Goal: Check status: Check status

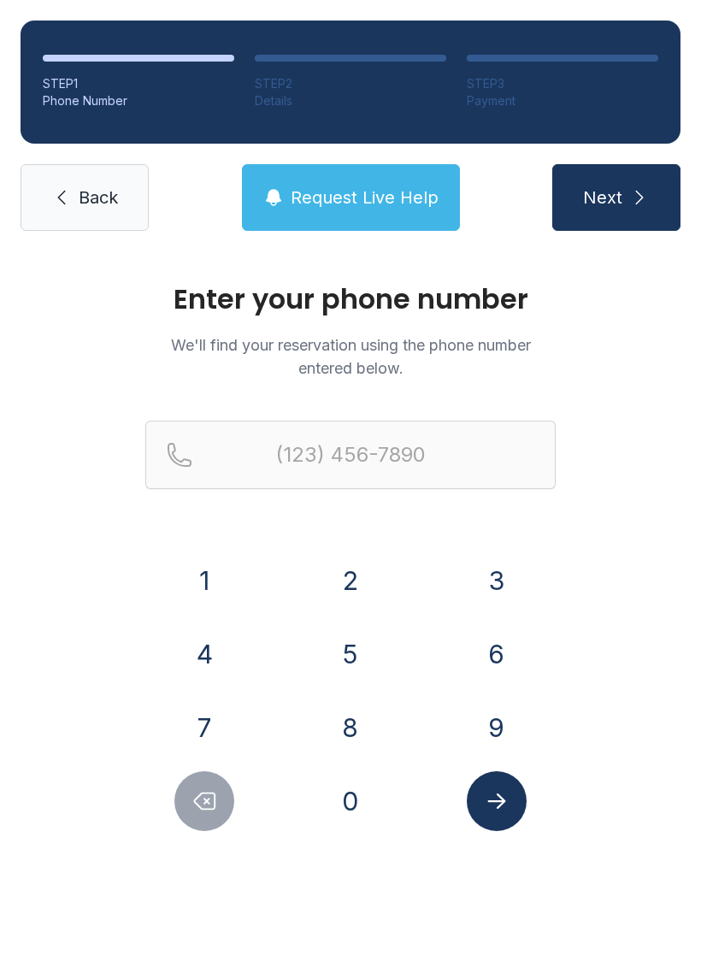
click at [361, 715] on button "8" at bounding box center [351, 728] width 60 height 60
click at [480, 652] on button "6" at bounding box center [497, 654] width 60 height 60
click at [211, 663] on button "4" at bounding box center [204, 654] width 60 height 60
click at [346, 646] on button "5" at bounding box center [351, 654] width 60 height 60
click at [488, 570] on button "3" at bounding box center [497, 581] width 60 height 60
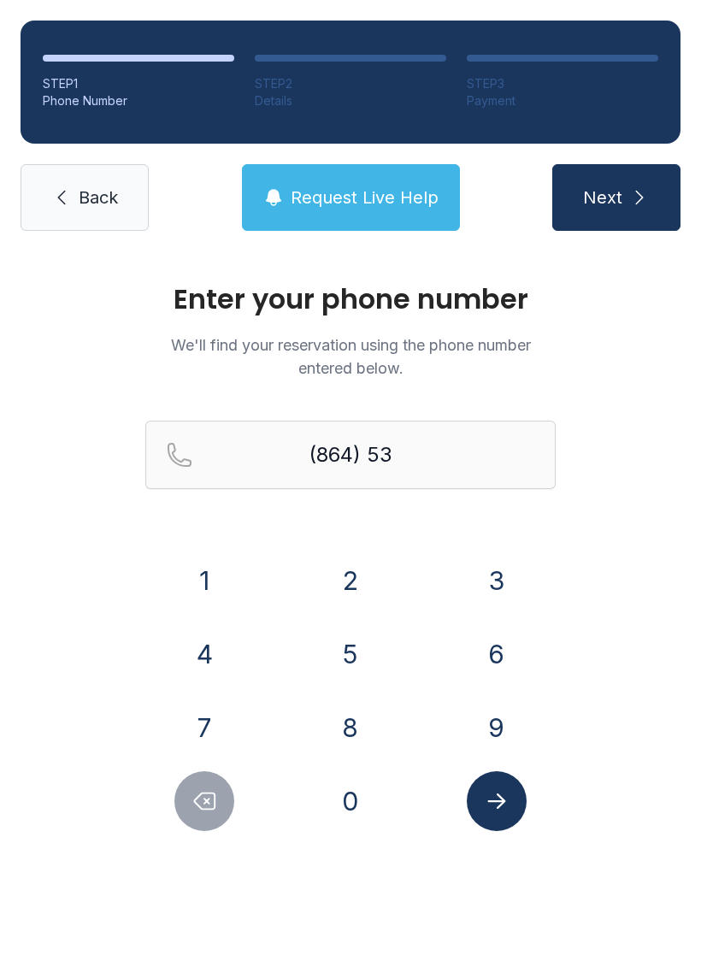
click at [495, 715] on button "9" at bounding box center [497, 728] width 60 height 60
click at [494, 637] on button "6" at bounding box center [497, 654] width 60 height 60
click at [501, 566] on button "3" at bounding box center [497, 581] width 60 height 60
click at [345, 566] on button "2" at bounding box center [351, 581] width 60 height 60
click at [345, 565] on button "2" at bounding box center [351, 581] width 60 height 60
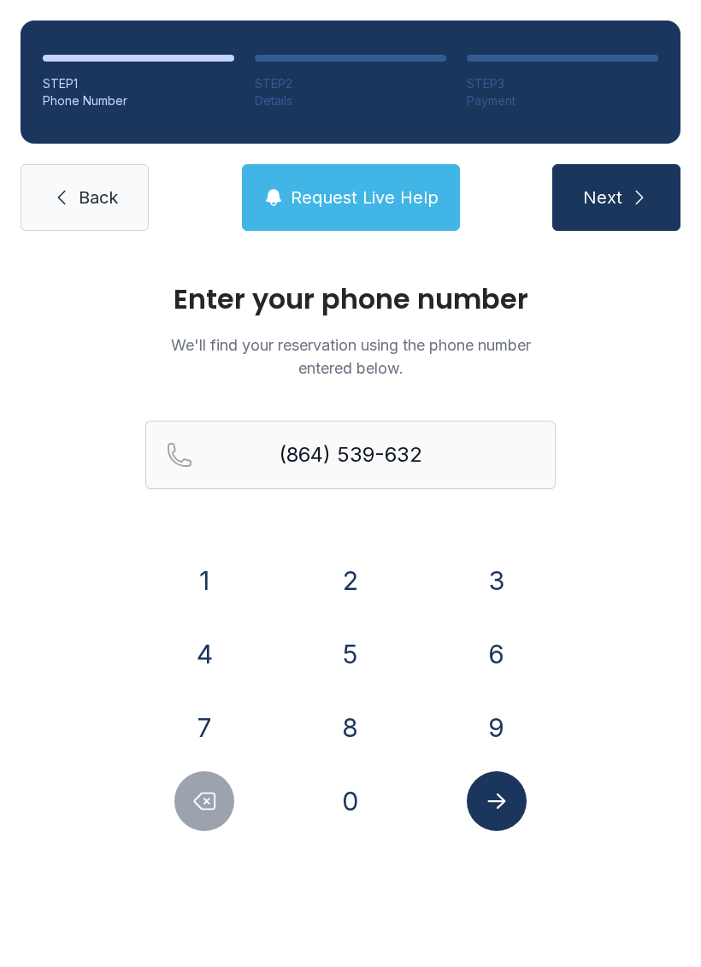
type input "[PHONE_NUMBER]"
click at [502, 793] on icon "Submit lookup form" at bounding box center [497, 801] width 26 height 26
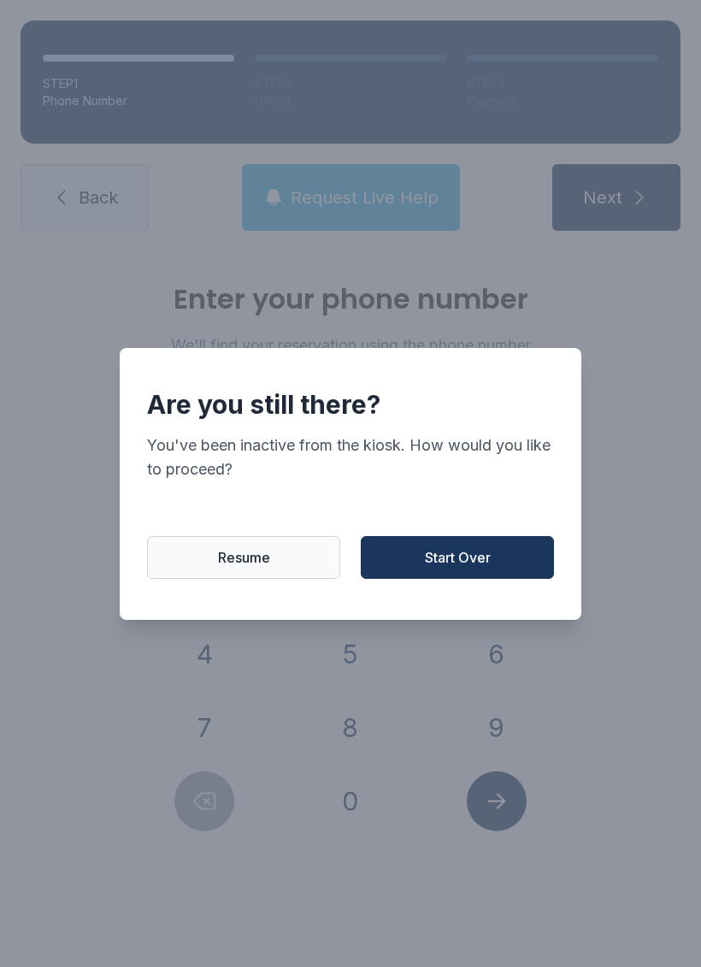
click at [516, 417] on div "Are you still there?" at bounding box center [350, 404] width 407 height 31
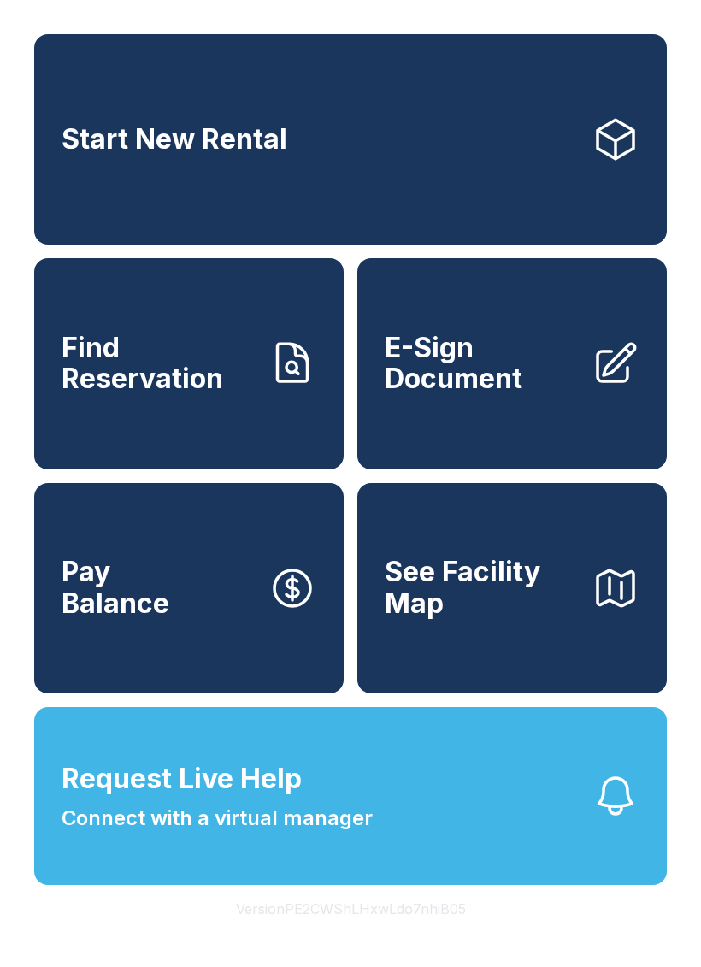
click at [531, 863] on button "Request Live Help Connect with a virtual manager" at bounding box center [350, 796] width 633 height 178
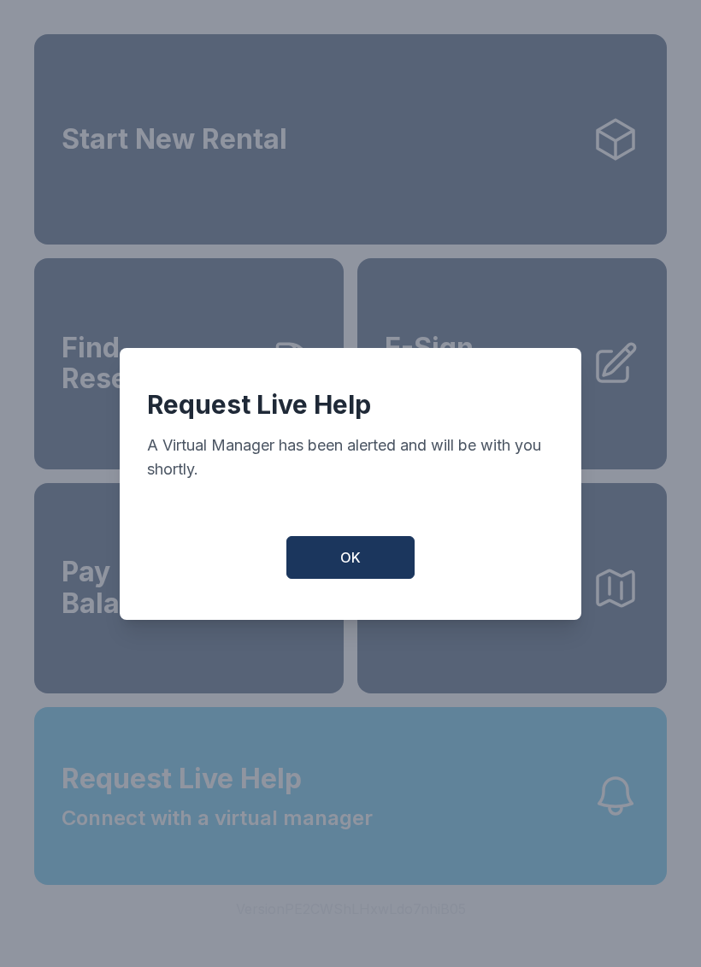
click at [372, 579] on button "OK" at bounding box center [350, 557] width 128 height 43
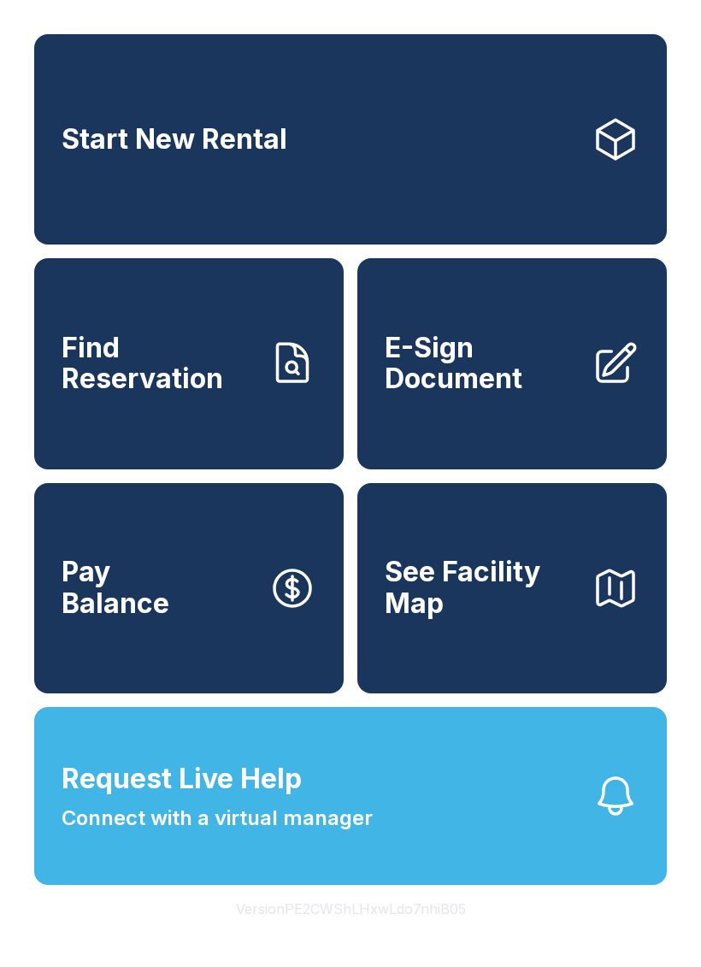
click at [535, 608] on span "See Facility Map" at bounding box center [481, 588] width 193 height 62
